Goal: Contribute content: Contribute content

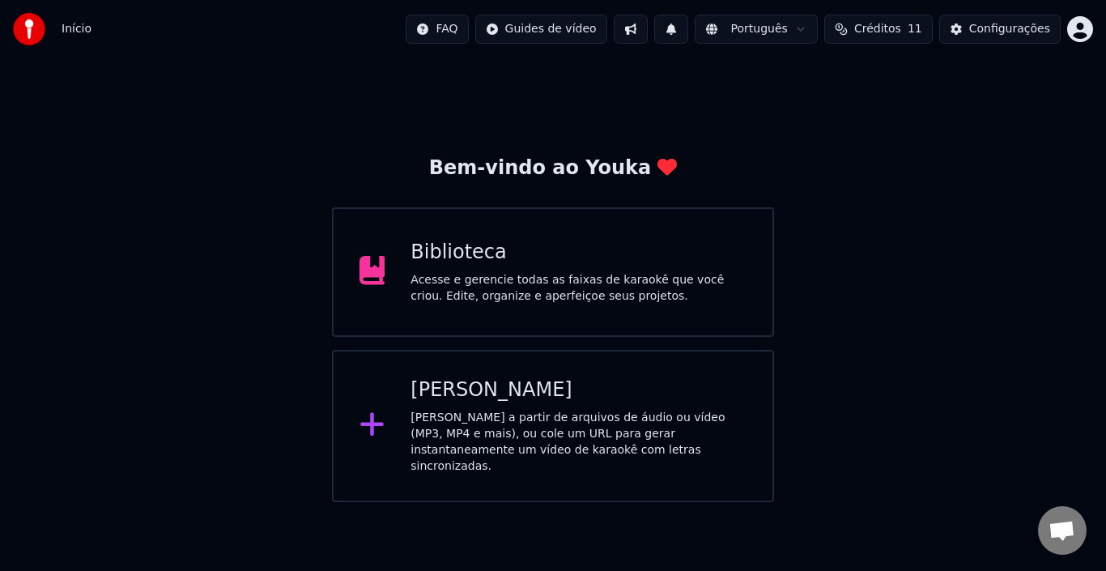
click at [498, 279] on div "Acesse e gerencie todas as faixas de karaokê que você criou. Edite, organize e …" at bounding box center [579, 288] width 336 height 32
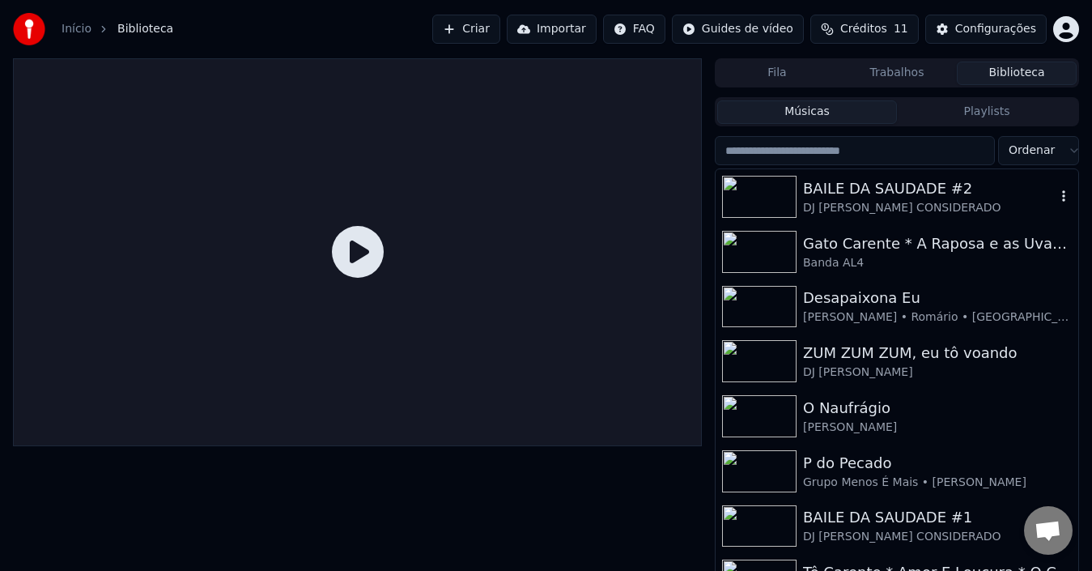
click at [888, 194] on div "BAILE DA SAUDADE #2" at bounding box center [929, 188] width 253 height 23
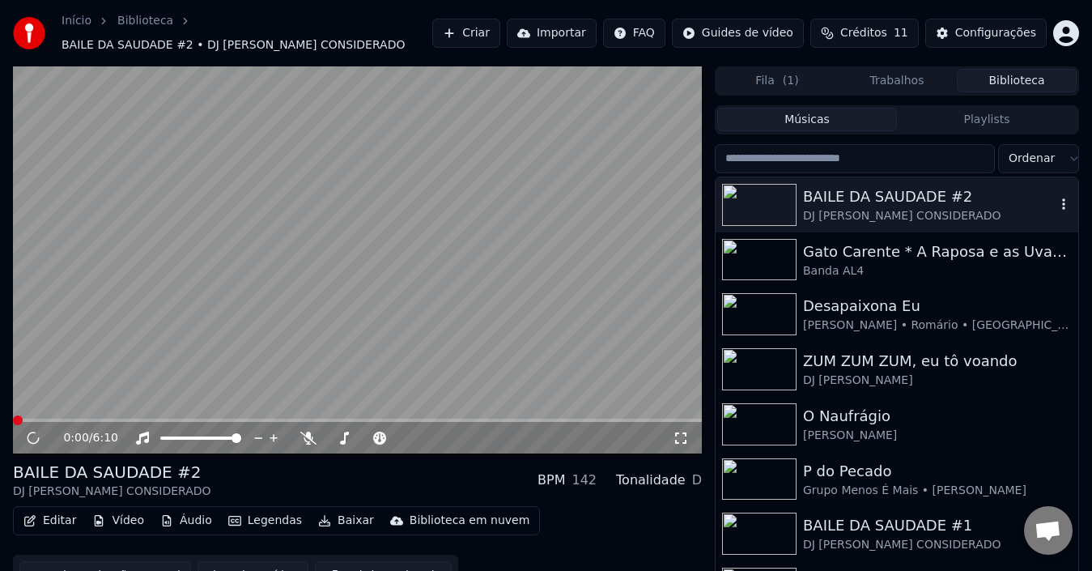
click at [888, 194] on div "BAILE DA SAUDADE #2" at bounding box center [929, 196] width 253 height 23
click at [54, 509] on button "Editar" at bounding box center [50, 520] width 66 height 23
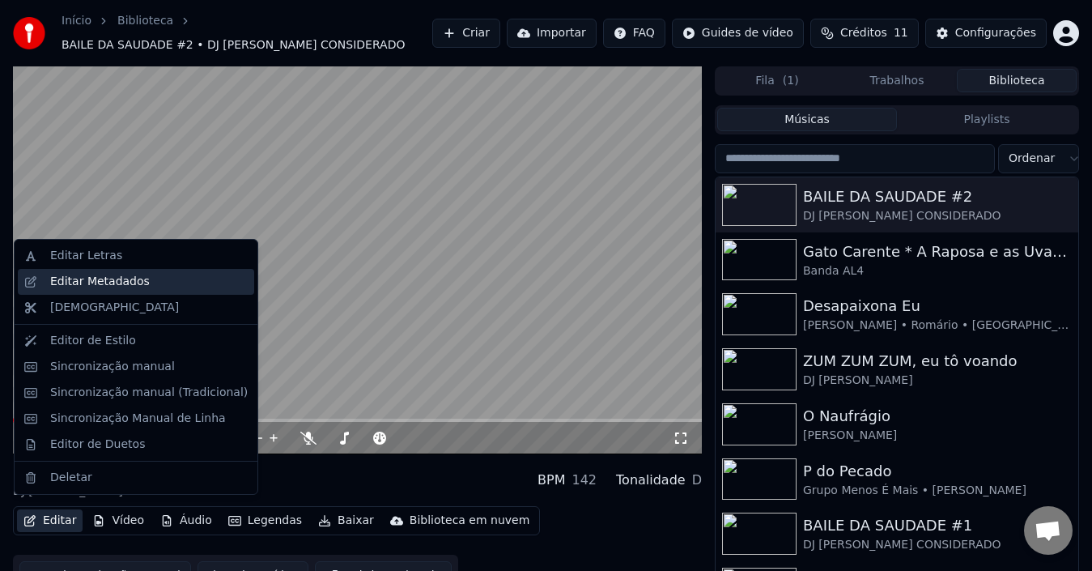
click at [83, 287] on div "Editar Metadados" at bounding box center [100, 282] width 100 height 16
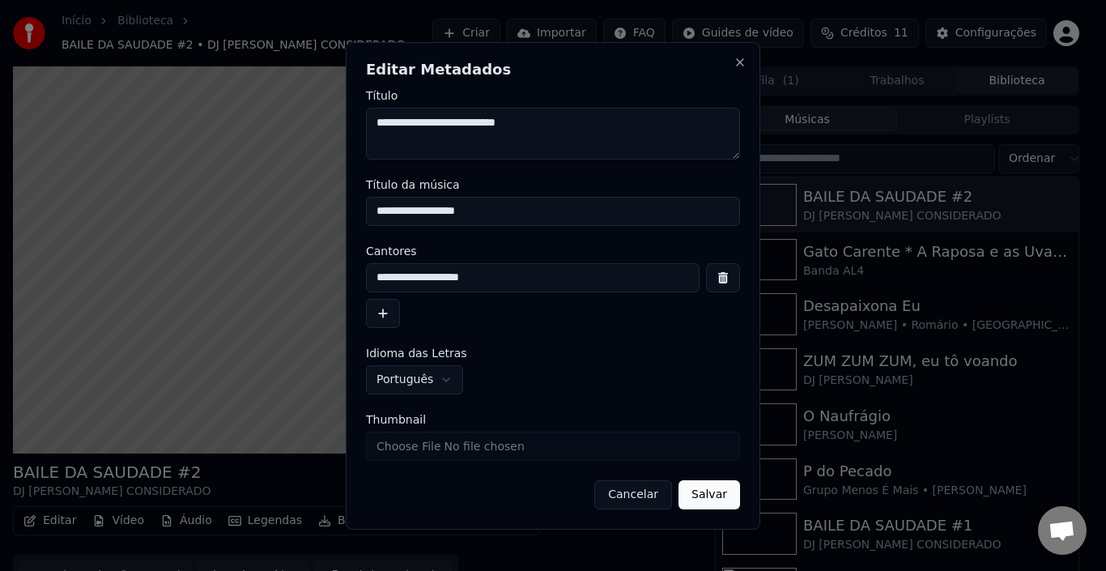
type textarea "**********"
click at [699, 492] on button "Salvar" at bounding box center [710, 494] width 62 height 29
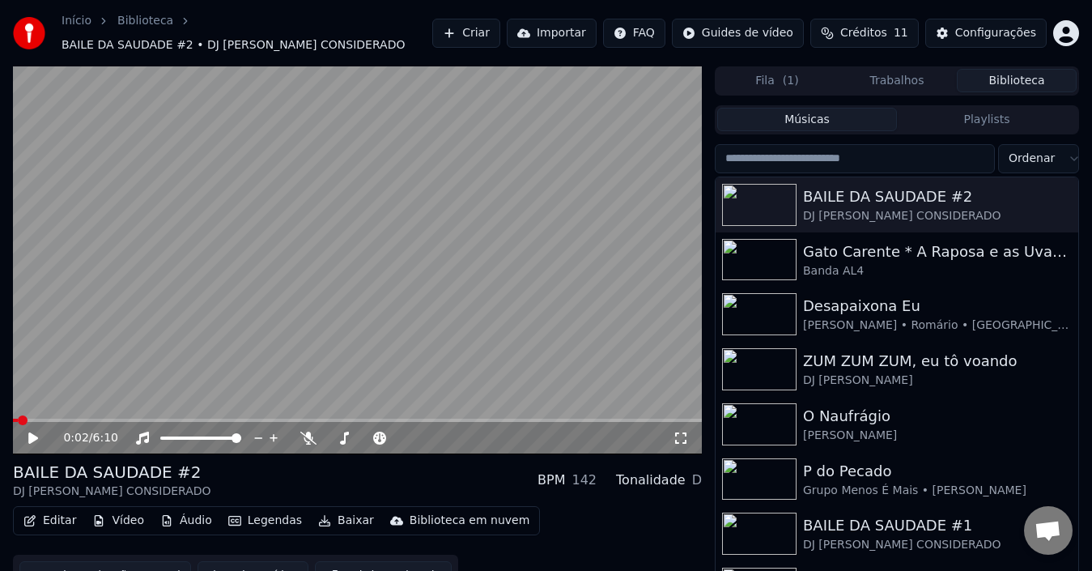
click at [30, 432] on icon at bounding box center [33, 437] width 10 height 11
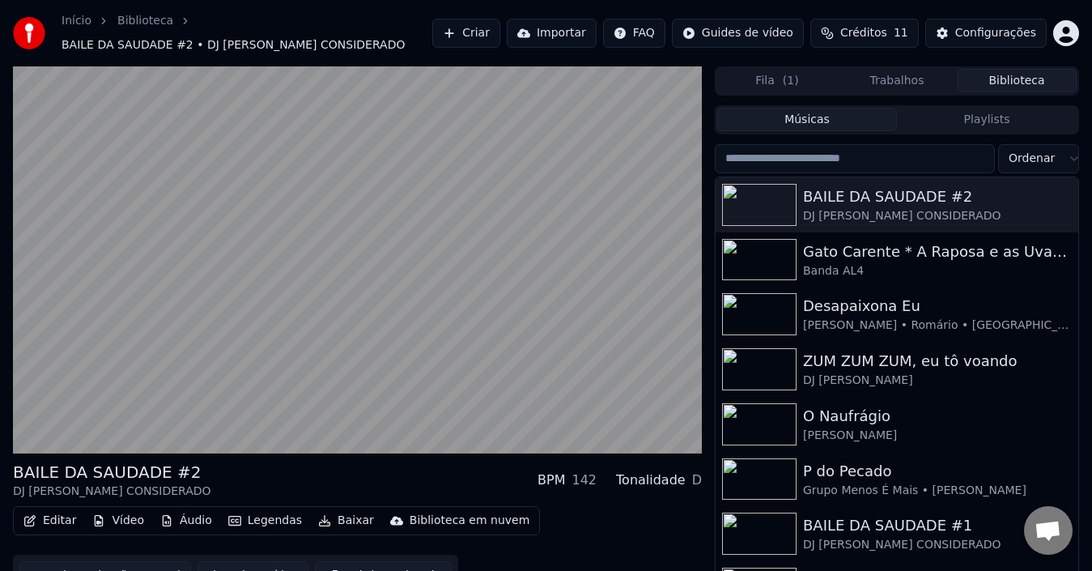
click at [245, 567] on button "Baixar vídeo" at bounding box center [253, 575] width 111 height 29
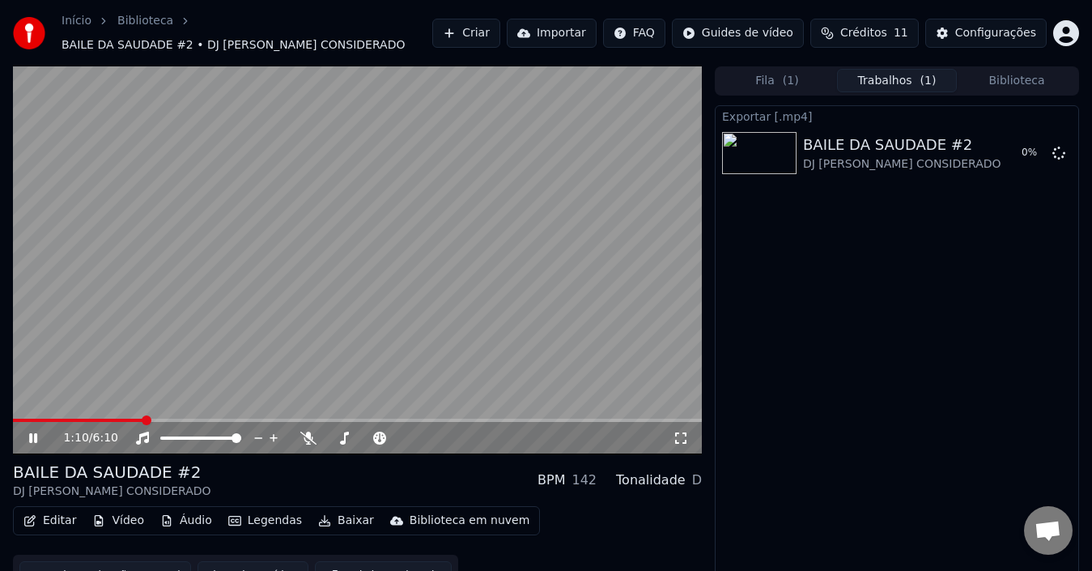
click at [143, 419] on span at bounding box center [357, 420] width 689 height 3
click at [249, 419] on span at bounding box center [357, 420] width 689 height 3
click at [173, 510] on button "Áudio" at bounding box center [186, 520] width 65 height 23
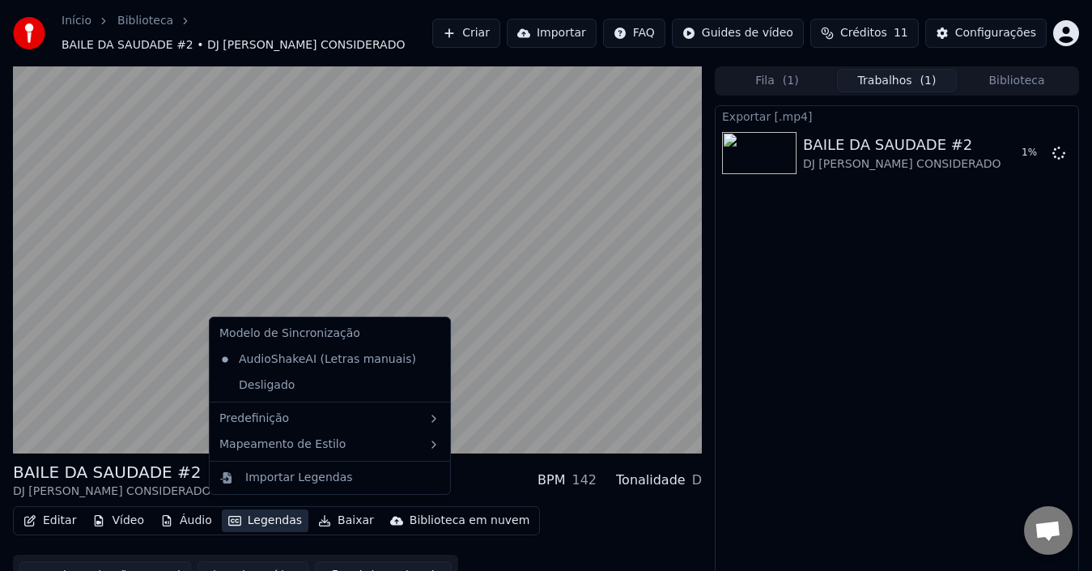
click at [580, 521] on div "Editar Vídeo Áudio Legendas Baixar Biblioteca em nuvem Sincronização manual Bai…" at bounding box center [357, 551] width 689 height 91
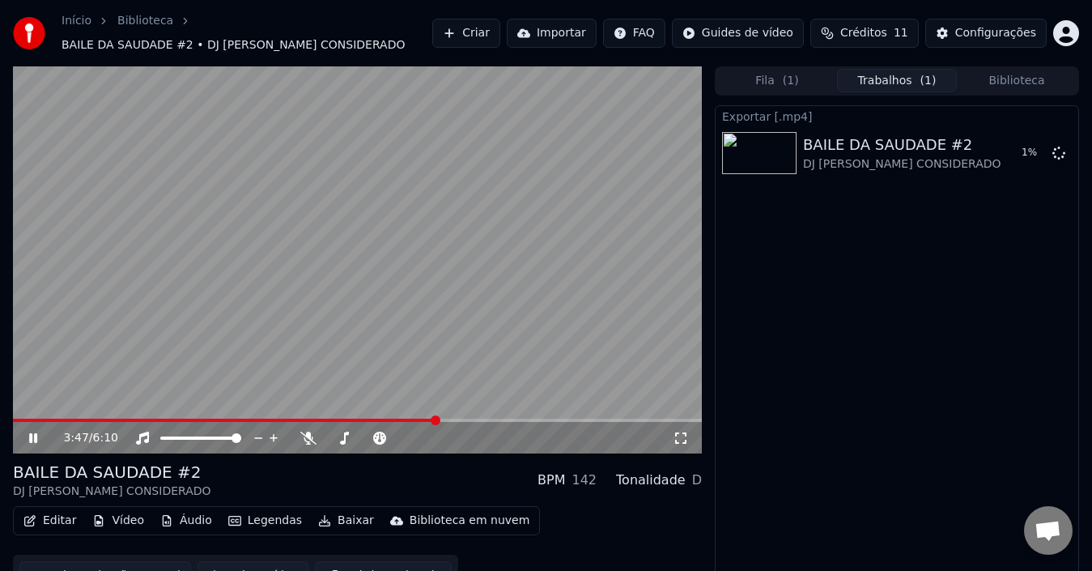
click at [34, 432] on icon at bounding box center [44, 438] width 37 height 13
click at [54, 511] on button "Editar" at bounding box center [50, 520] width 66 height 23
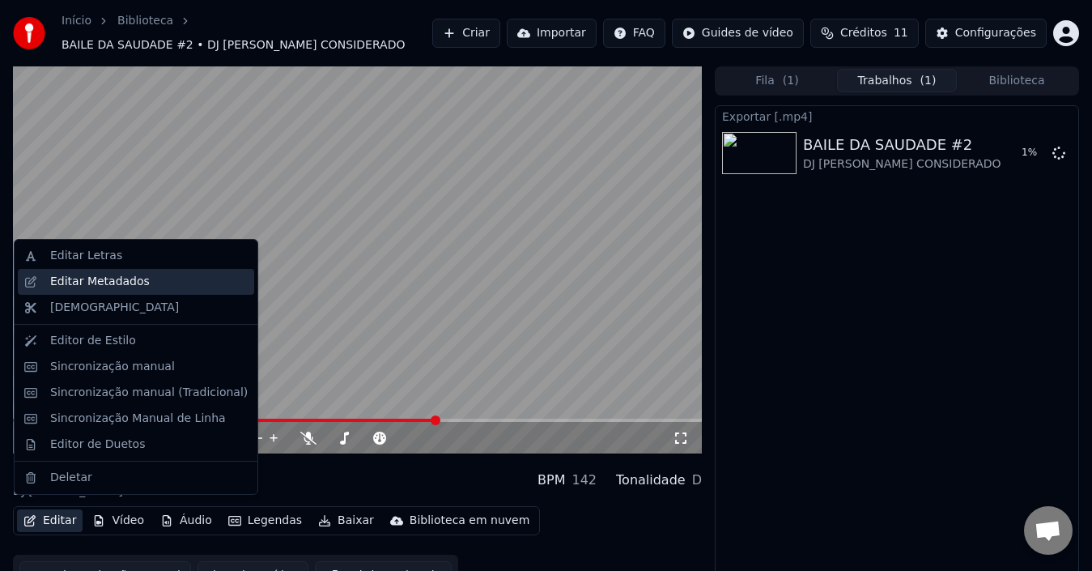
click at [81, 283] on div "Editar Metadados" at bounding box center [100, 282] width 100 height 16
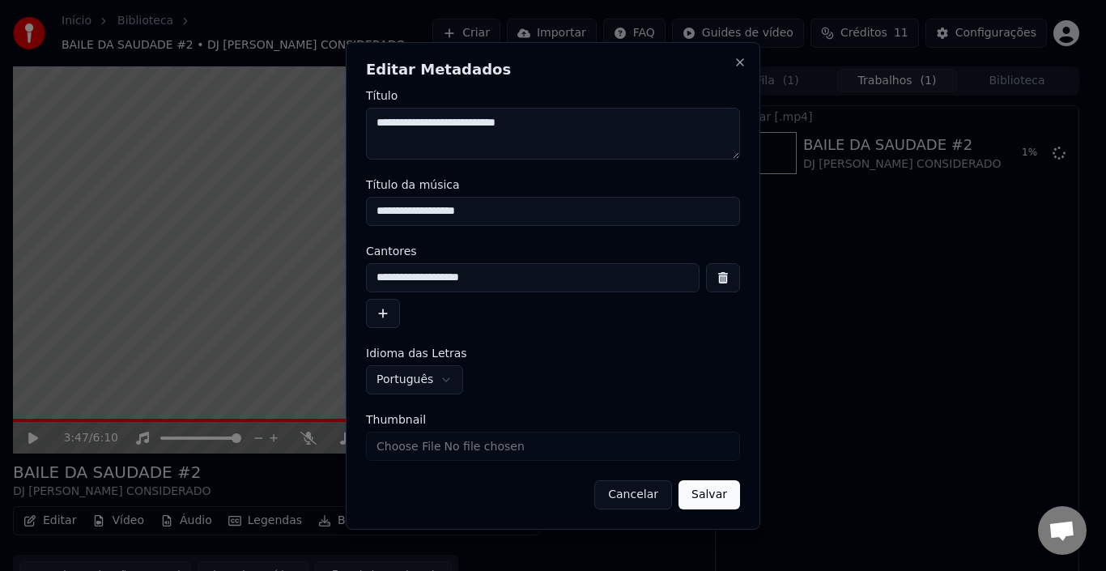
click at [408, 122] on textarea "**********" at bounding box center [553, 134] width 374 height 52
type textarea "**********"
click at [716, 492] on button "Salvar" at bounding box center [710, 494] width 62 height 29
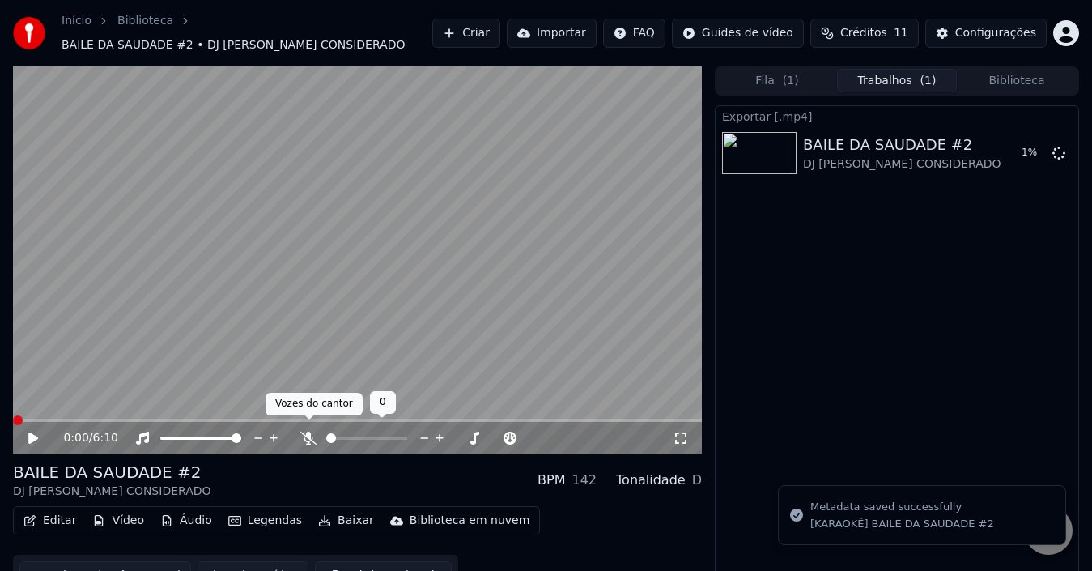
click at [305, 432] on icon at bounding box center [308, 438] width 16 height 13
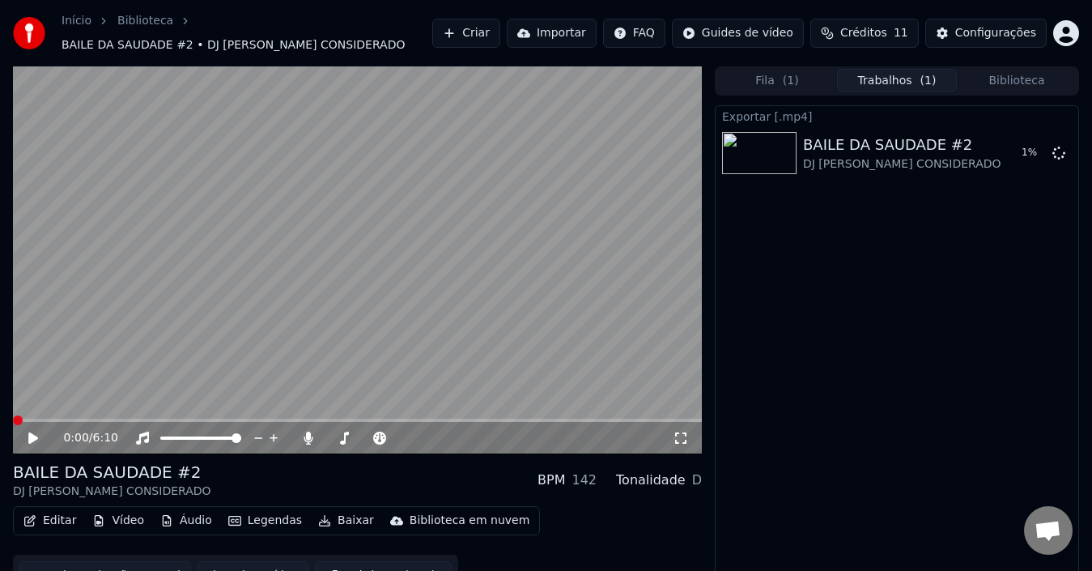
click at [236, 563] on button "Baixar vídeo" at bounding box center [253, 575] width 111 height 29
